Goal: Transaction & Acquisition: Purchase product/service

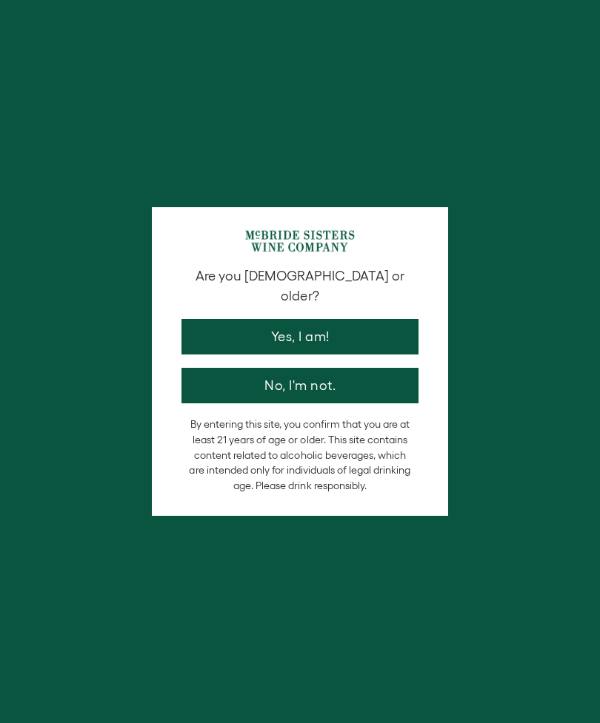
click at [255, 319] on button "Yes, I am!" at bounding box center [299, 337] width 237 height 36
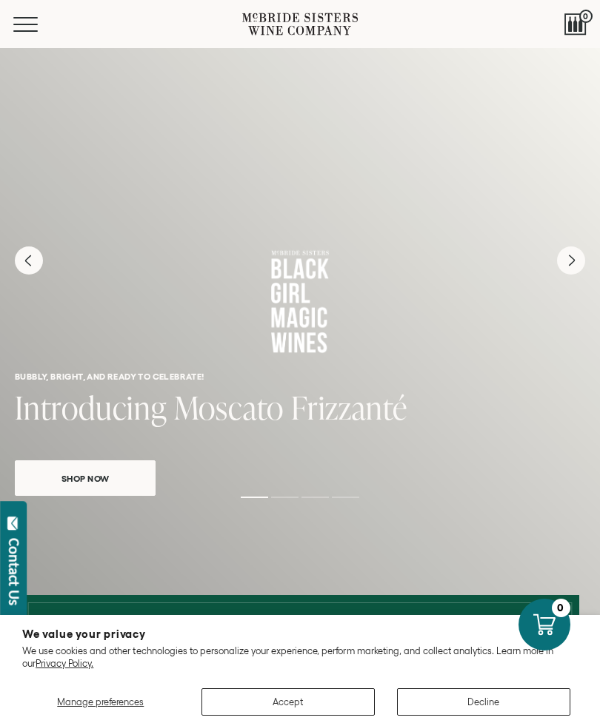
click at [328, 709] on button "Accept" at bounding box center [287, 702] width 173 height 27
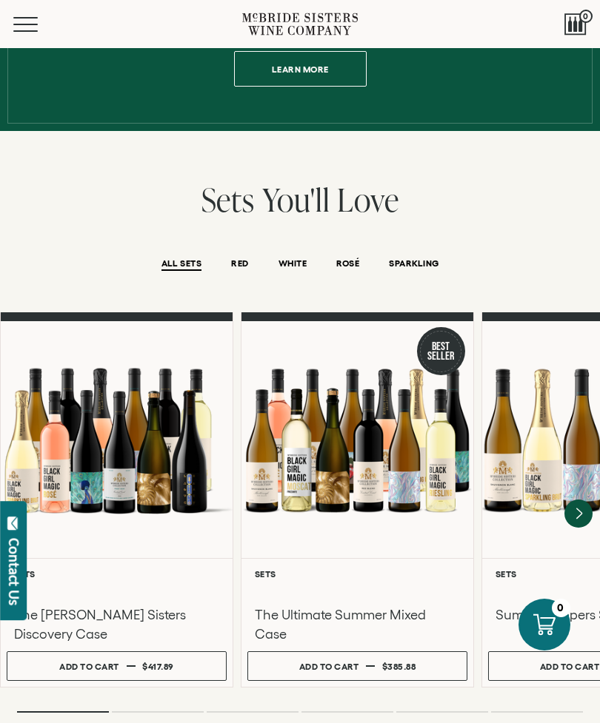
scroll to position [894, 0]
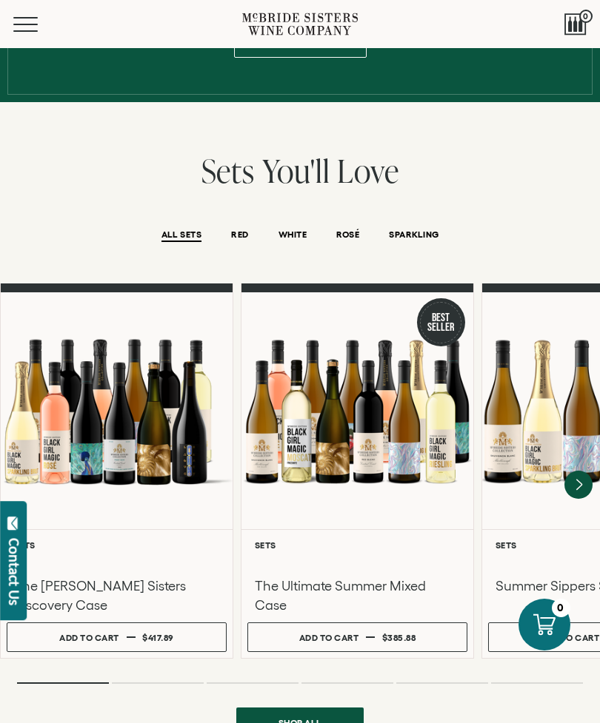
click at [410, 452] on div at bounding box center [357, 410] width 232 height 237
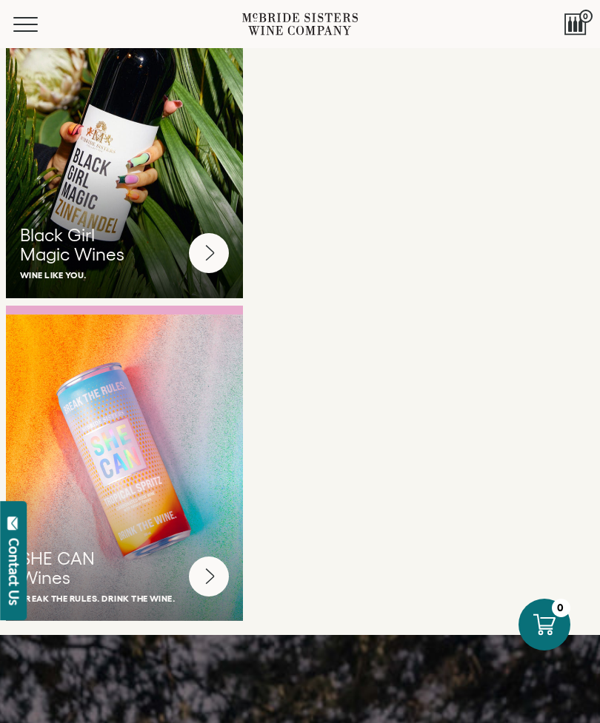
scroll to position [3867, 0]
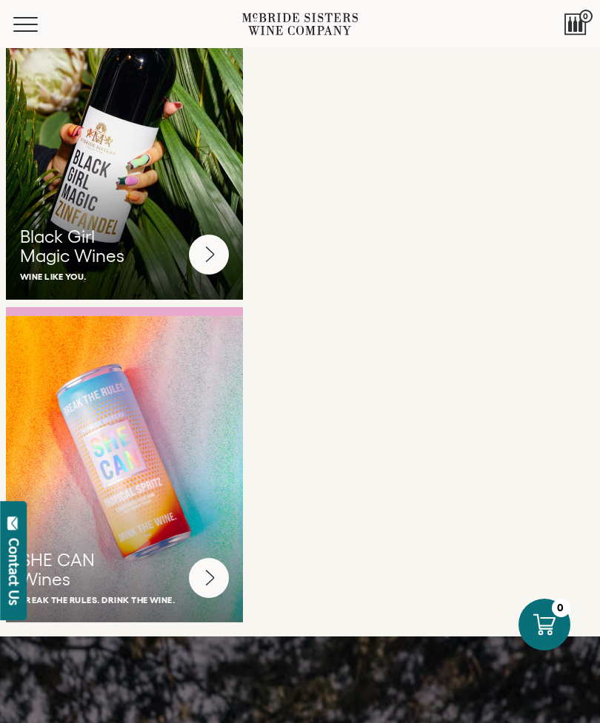
click at [221, 558] on circle at bounding box center [209, 578] width 40 height 40
click at [216, 240] on circle at bounding box center [209, 255] width 40 height 40
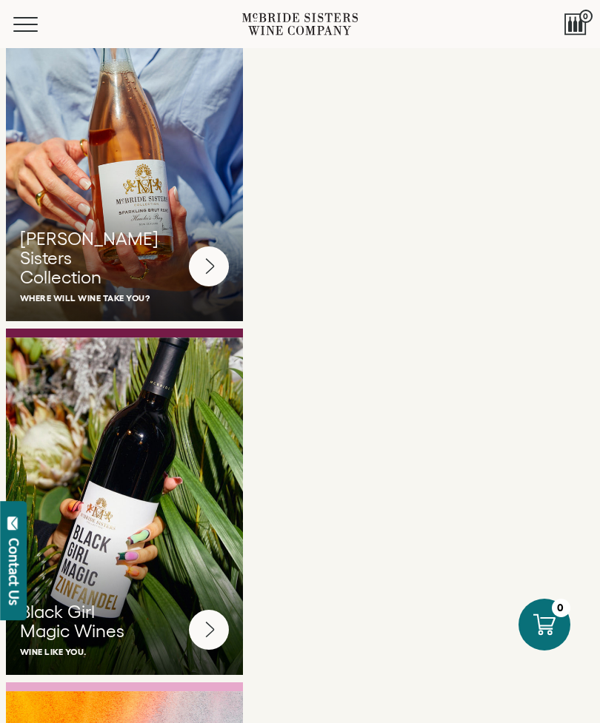
scroll to position [3440, 0]
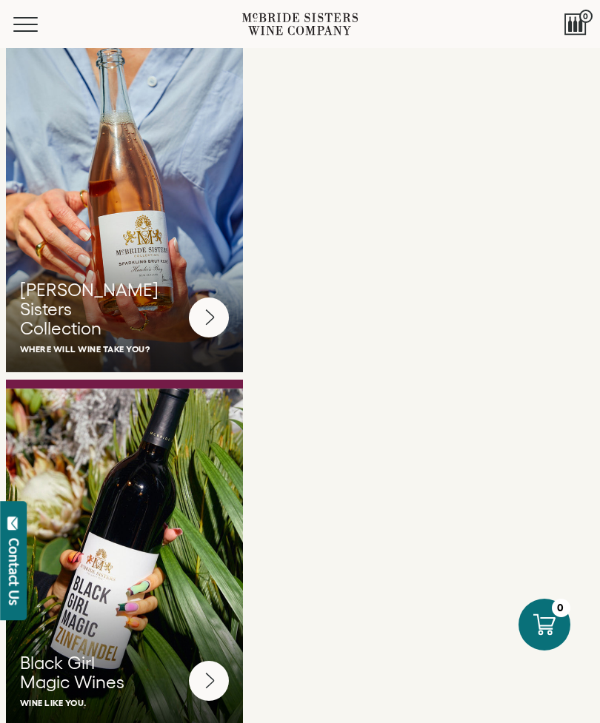
click at [221, 310] on circle at bounding box center [209, 318] width 40 height 40
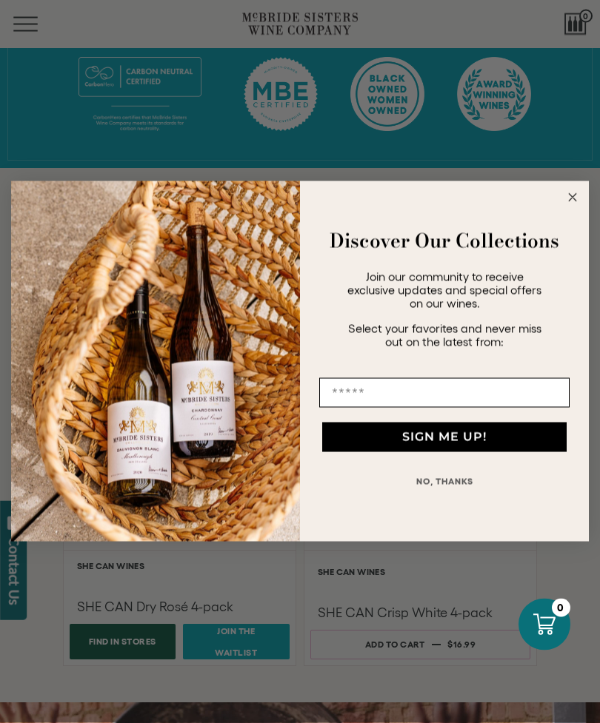
scroll to position [640, 0]
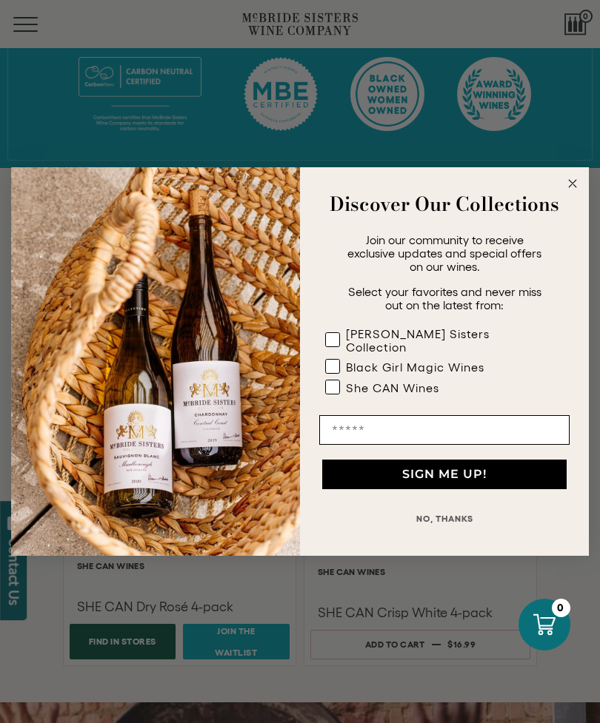
click at [575, 187] on icon "Close dialog" at bounding box center [572, 183] width 7 height 7
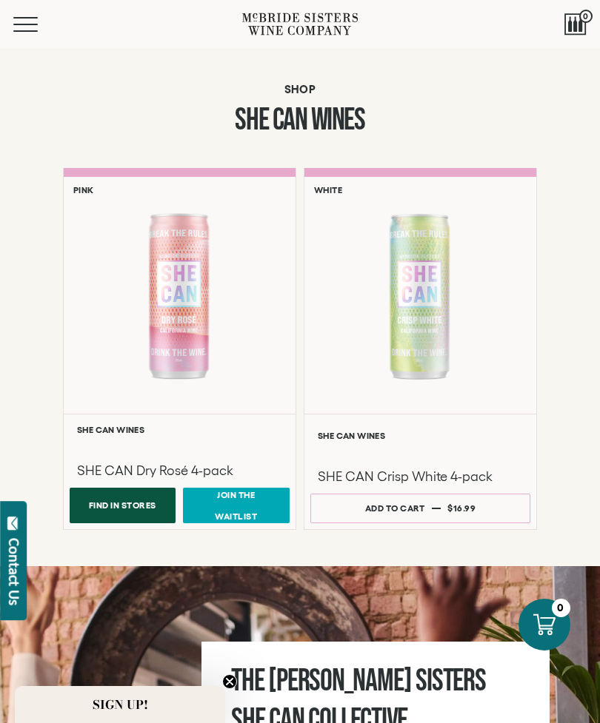
scroll to position [746, 0]
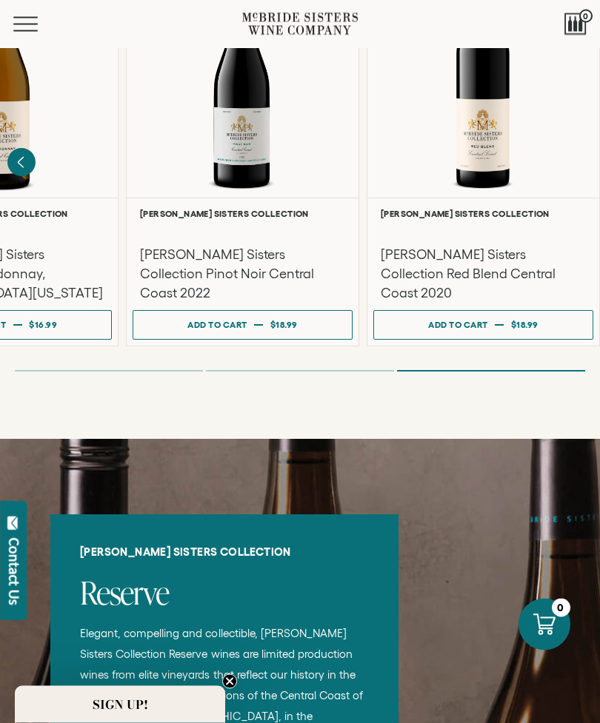
scroll to position [1111, 0]
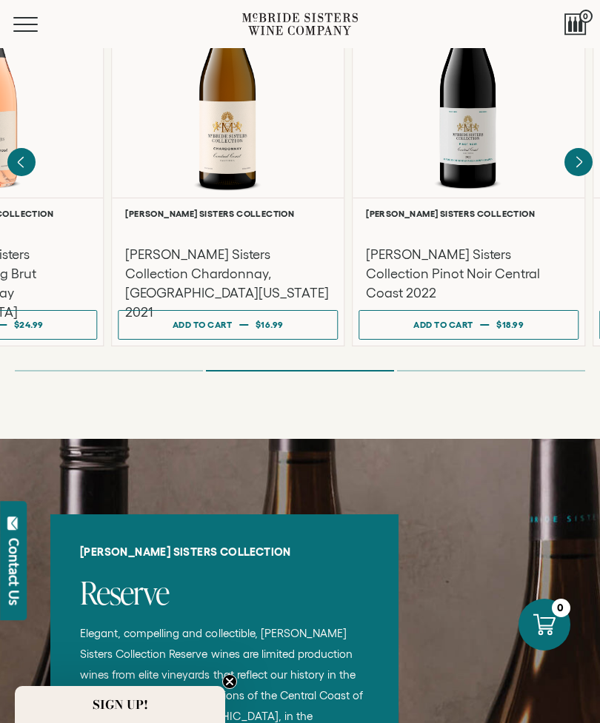
click at [448, 209] on h6 "[PERSON_NAME] Sisters Collection" at bounding box center [468, 214] width 205 height 10
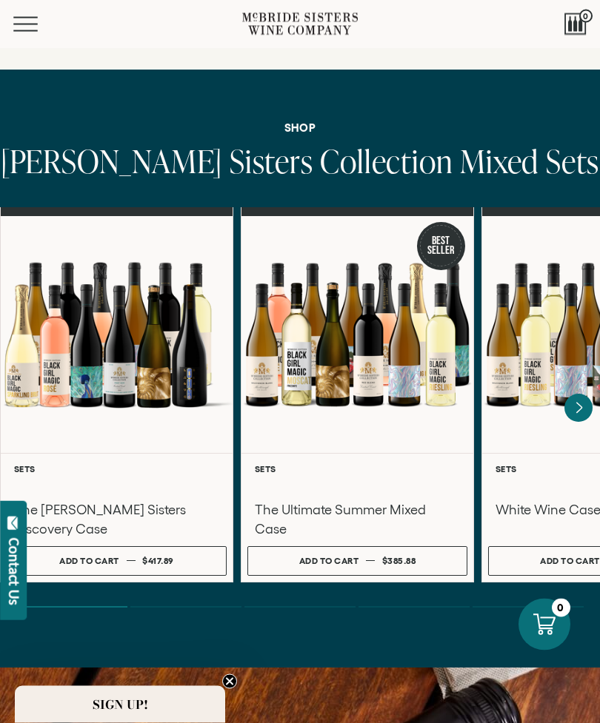
scroll to position [3854, 0]
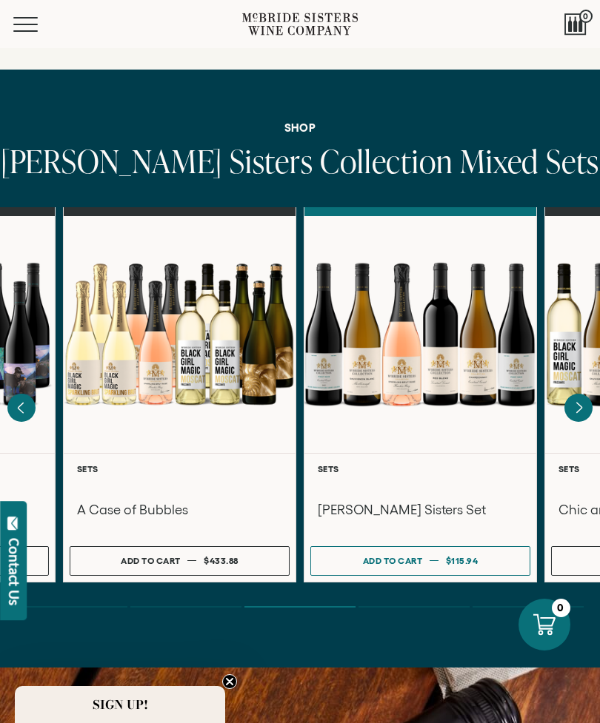
click at [406, 555] on button "Add to cart Regular price $115.94 Regular price Sale price $115.94 Unit price /…" at bounding box center [420, 561] width 220 height 30
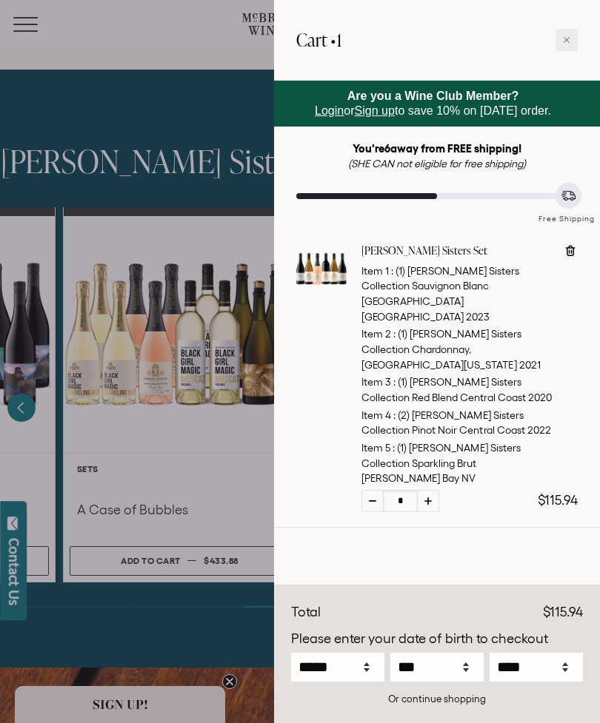
click at [572, 37] on div at bounding box center [566, 40] width 22 height 22
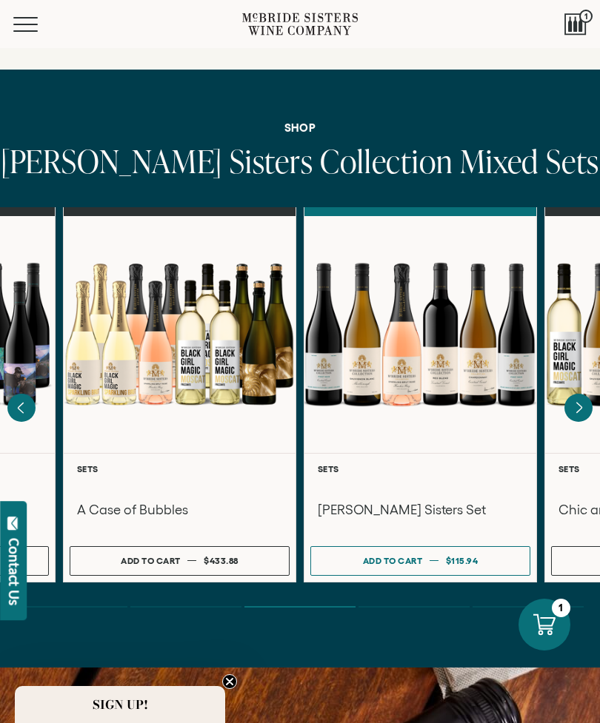
click at [436, 401] on div at bounding box center [420, 334] width 232 height 237
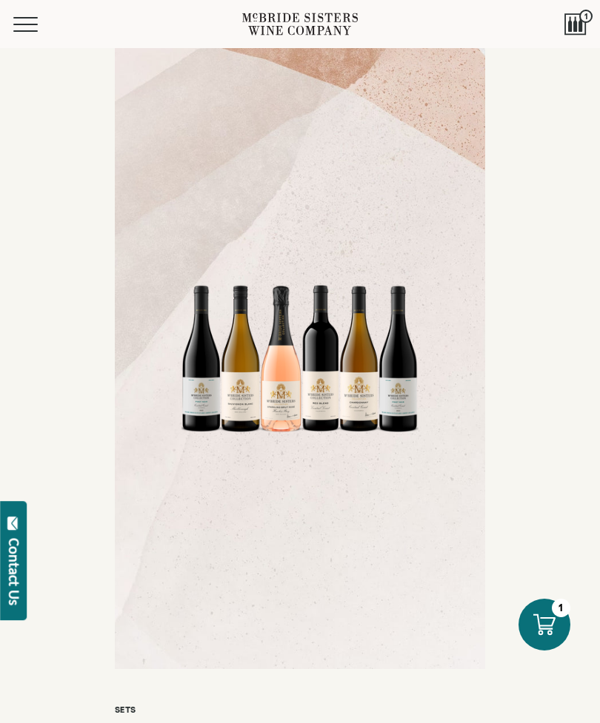
click at [575, 16] on div at bounding box center [575, 24] width 22 height 22
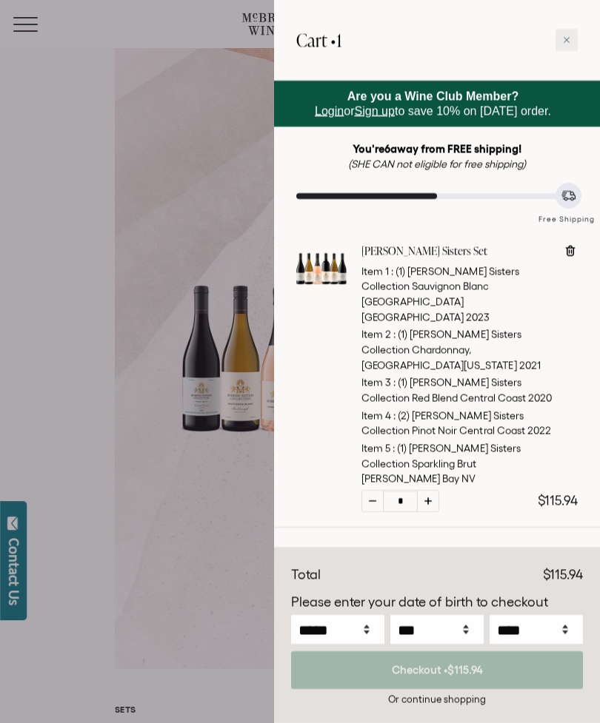
click at [152, 201] on div at bounding box center [300, 361] width 600 height 723
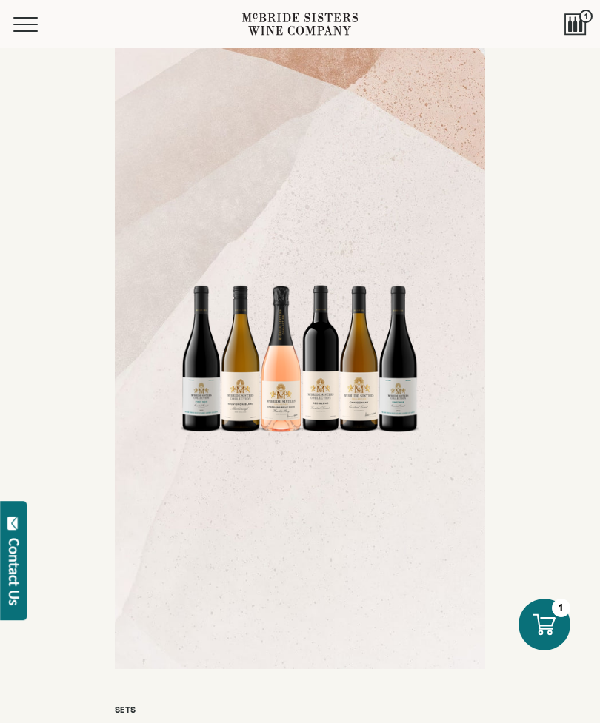
click at [28, 22] on button "Menu" at bounding box center [39, 24] width 53 height 15
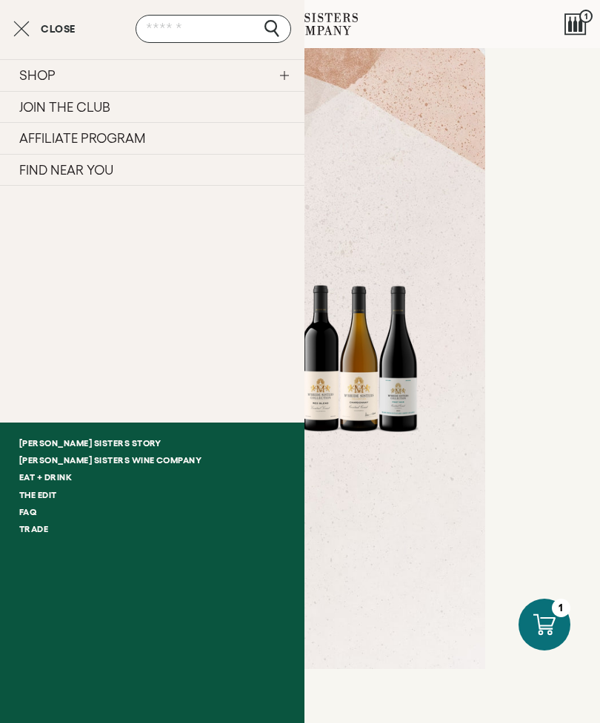
click at [106, 443] on link "[PERSON_NAME] Sisters Story" at bounding box center [152, 443] width 304 height 17
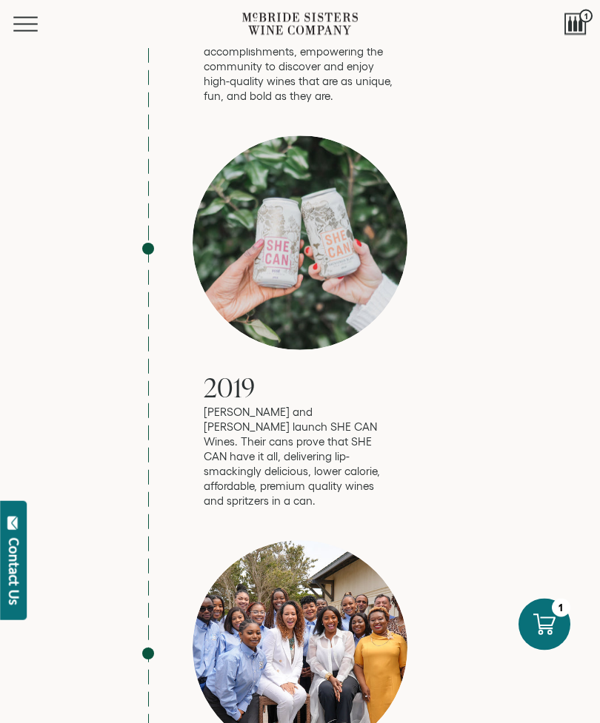
scroll to position [3913, 0]
